Goal: Navigation & Orientation: Find specific page/section

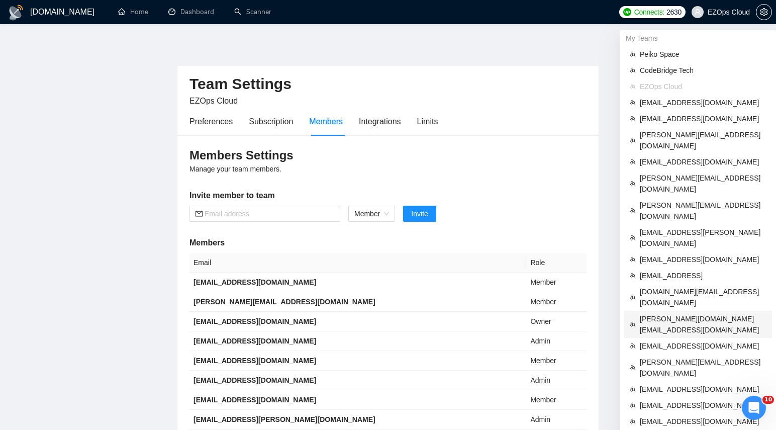
click at [660, 313] on span "[PERSON_NAME][DOMAIN_NAME][EMAIL_ADDRESS][DOMAIN_NAME]" at bounding box center [703, 324] width 126 height 22
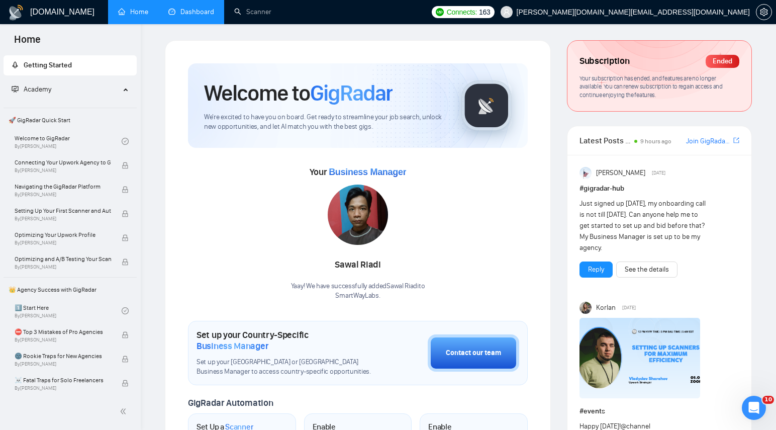
click at [185, 9] on link "Dashboard" at bounding box center [191, 12] width 46 height 9
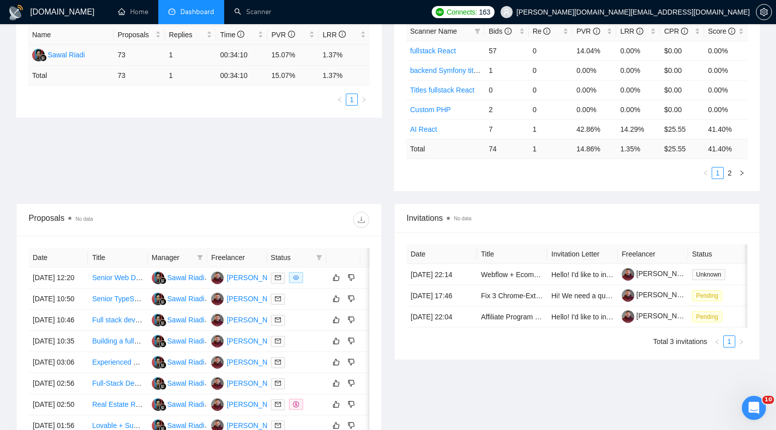
scroll to position [204, 0]
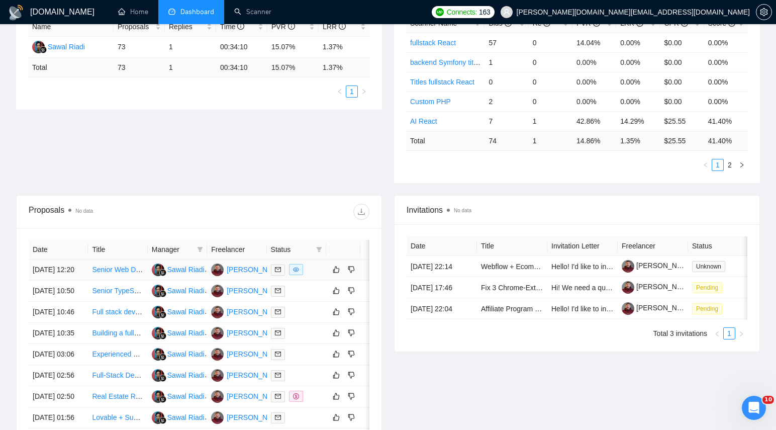
click at [0, 0] on div "[DOMAIN_NAME] Home Dashboard Scanner Connects: 163 [PERSON_NAME][DOMAIN_NAME][E…" at bounding box center [388, 194] width 776 height 797
